Goal: Task Accomplishment & Management: Manage account settings

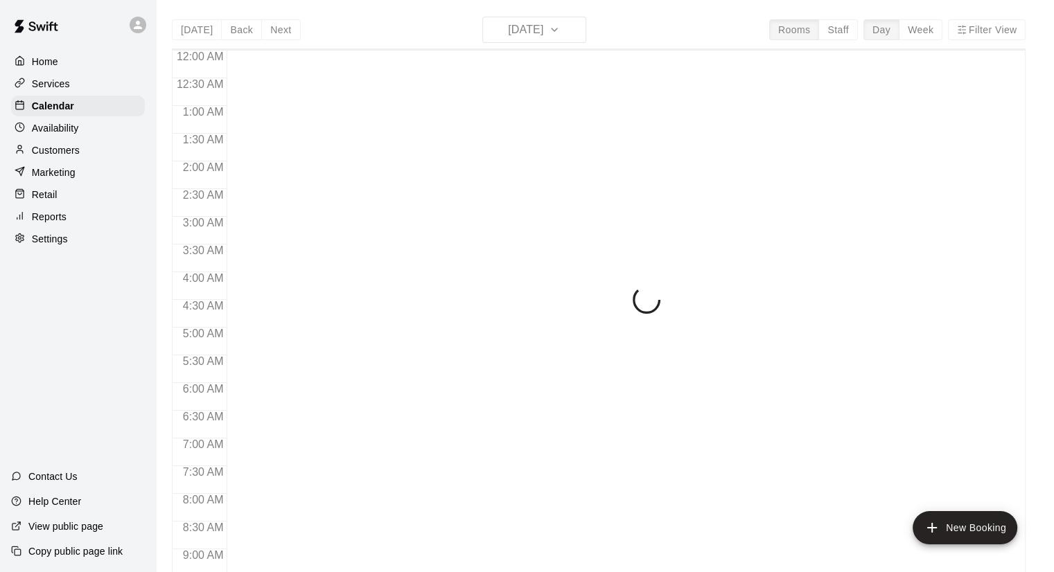
scroll to position [792, 0]
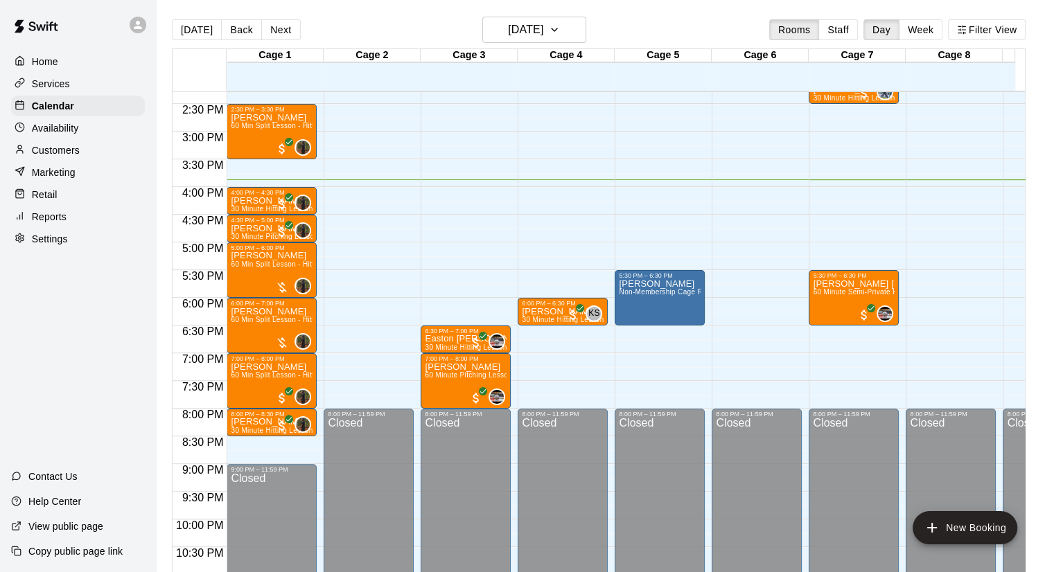
click at [54, 26] on img at bounding box center [36, 27] width 72 height 42
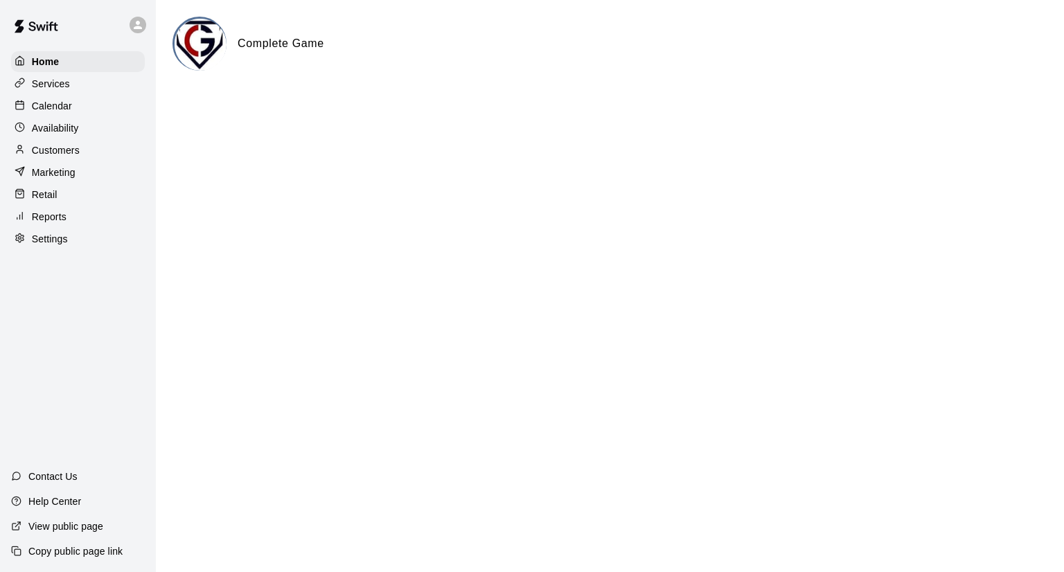
click at [137, 26] on icon at bounding box center [138, 25] width 12 height 12
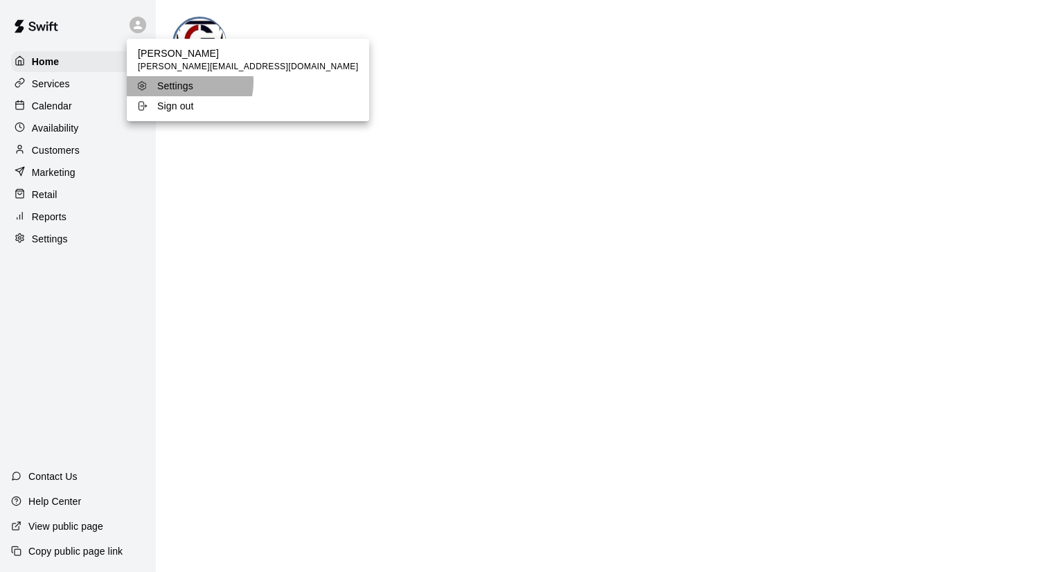
click at [177, 82] on p "Settings" at bounding box center [175, 86] width 36 height 14
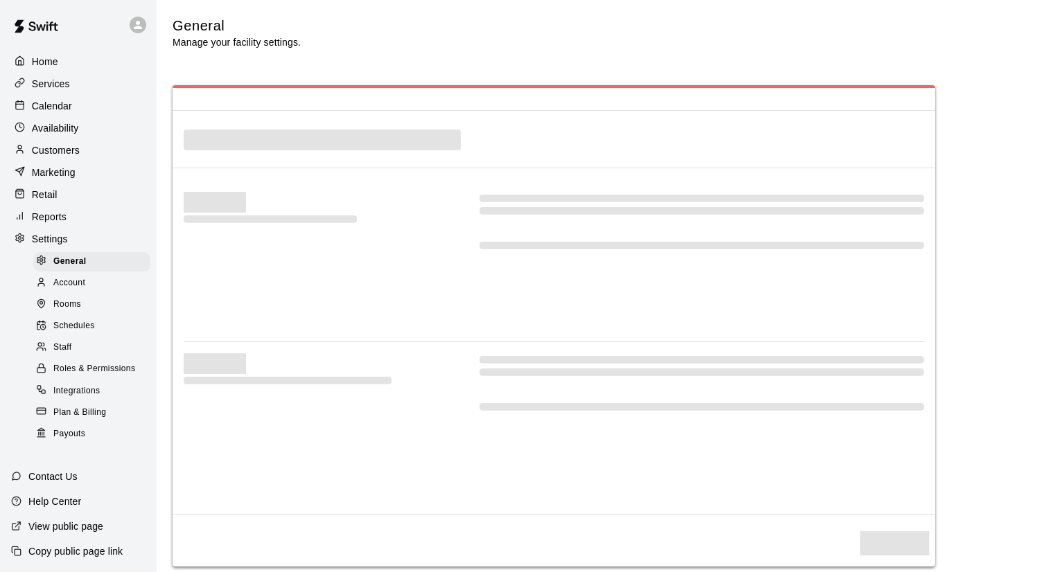
select select "**"
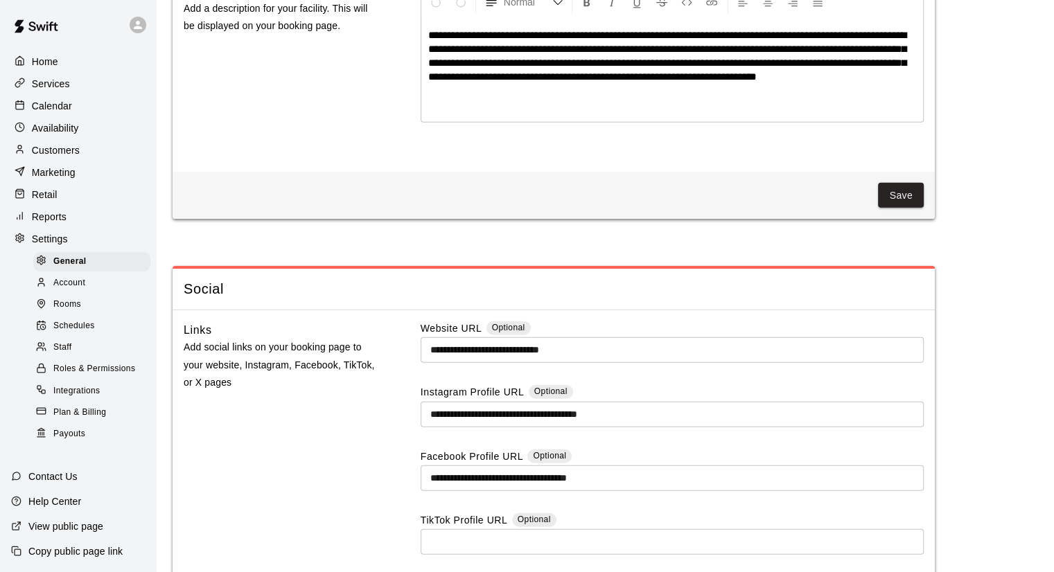
scroll to position [3384, 0]
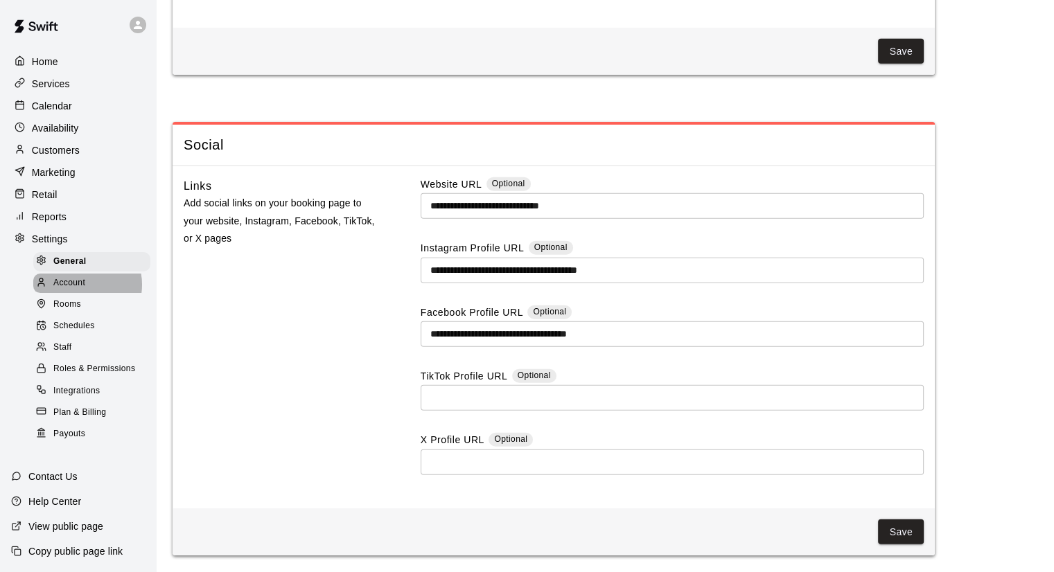
click at [82, 290] on span "Account" at bounding box center [69, 283] width 32 height 14
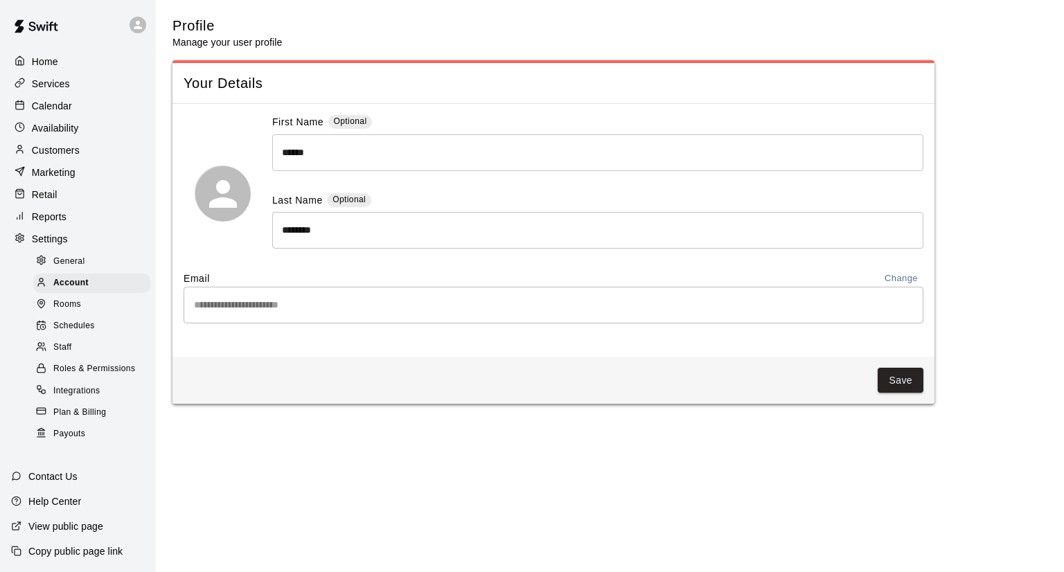
scroll to position [1, 0]
click at [134, 21] on icon at bounding box center [138, 25] width 8 height 8
